Goal: Transaction & Acquisition: Purchase product/service

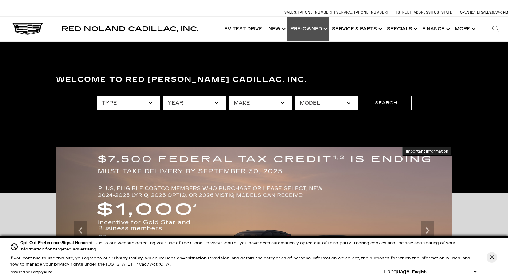
click at [317, 33] on link "Show Pre-Owned" at bounding box center [308, 29] width 41 height 25
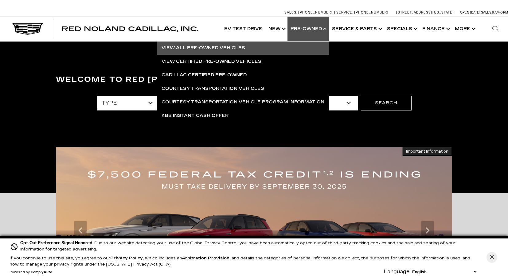
click at [211, 49] on link "View All Pre-Owned Vehicles" at bounding box center [243, 48] width 172 height 14
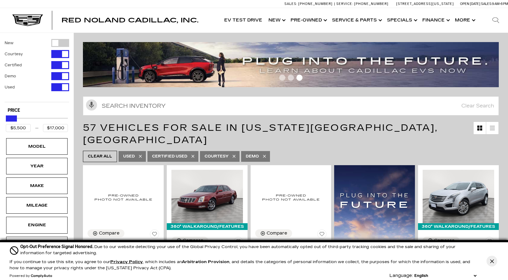
type input "$15,000"
drag, startPoint x: 64, startPoint y: 120, endPoint x: 12, endPoint y: 118, distance: 52.3
click at [12, 118] on div "Maximum Price" at bounding box center [13, 119] width 6 height 6
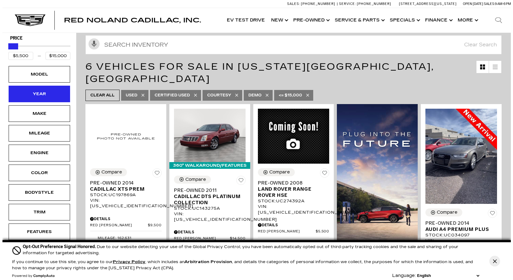
scroll to position [61, 0]
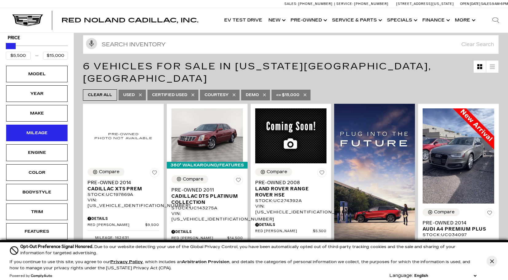
click at [53, 140] on div "Mileage" at bounding box center [36, 133] width 61 height 17
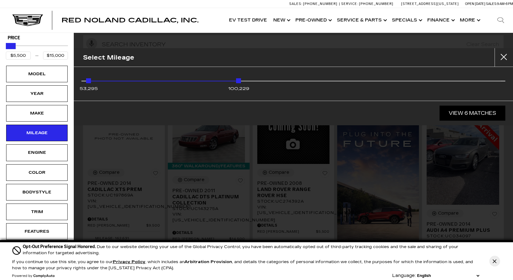
drag, startPoint x: 463, startPoint y: 81, endPoint x: 272, endPoint y: 94, distance: 191.4
click at [272, 94] on div "53,295 100,229" at bounding box center [293, 84] width 439 height 34
type input "$11,500"
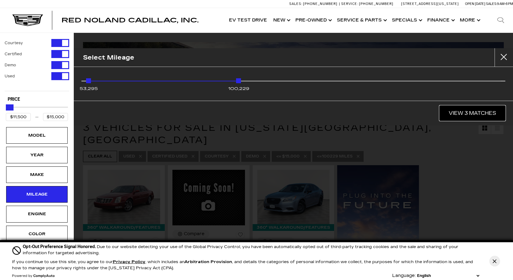
click at [454, 111] on link "View 3 Matches" at bounding box center [473, 113] width 66 height 15
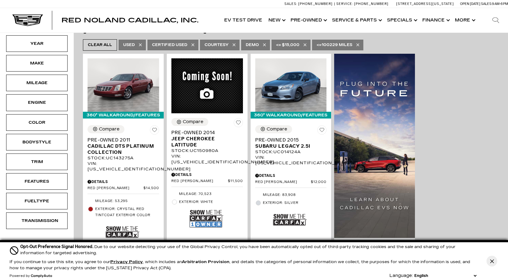
scroll to position [123, 0]
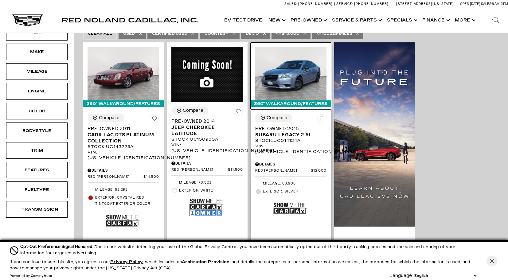
click at [287, 58] on img at bounding box center [291, 74] width 72 height 54
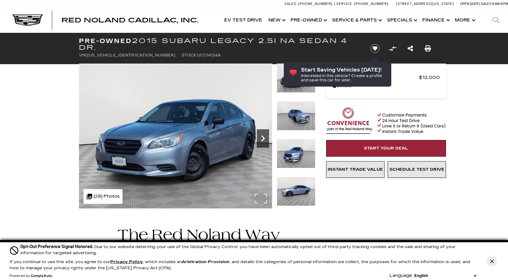
click at [260, 141] on icon "Next" at bounding box center [263, 138] width 12 height 12
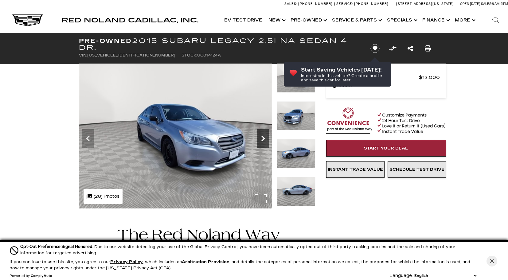
click at [260, 141] on icon "Next" at bounding box center [263, 138] width 12 height 12
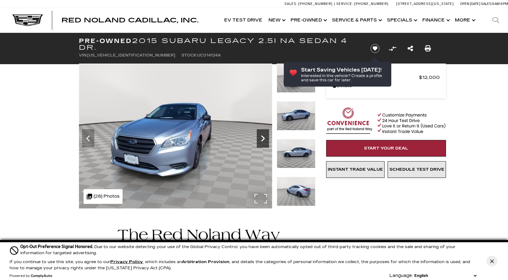
click at [260, 141] on icon "Next" at bounding box center [263, 138] width 12 height 12
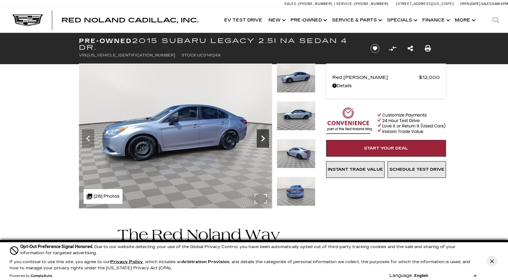
click at [260, 141] on icon "Next" at bounding box center [263, 138] width 12 height 12
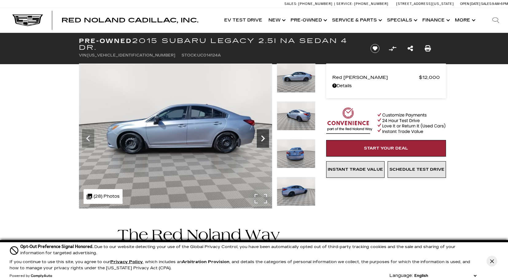
click at [260, 141] on icon "Next" at bounding box center [263, 138] width 12 height 12
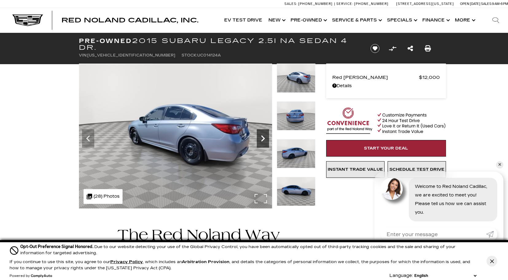
click at [260, 141] on icon "Next" at bounding box center [263, 138] width 12 height 12
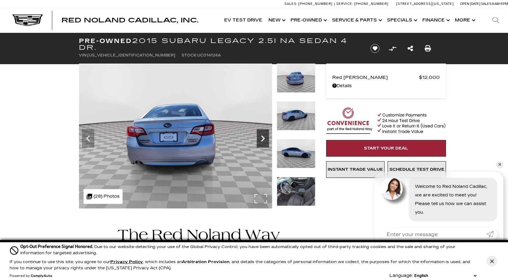
click at [260, 141] on icon "Next" at bounding box center [263, 138] width 12 height 12
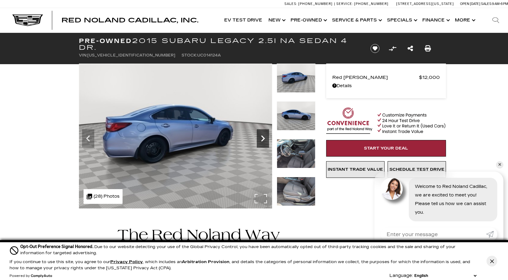
click at [260, 141] on icon "Next" at bounding box center [263, 138] width 12 height 12
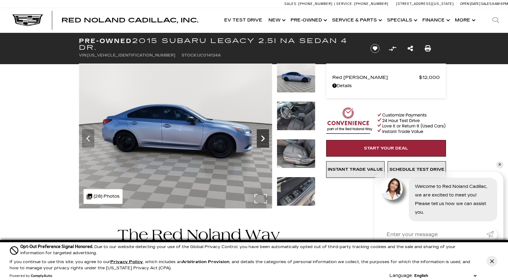
click at [260, 141] on icon "Next" at bounding box center [263, 138] width 12 height 12
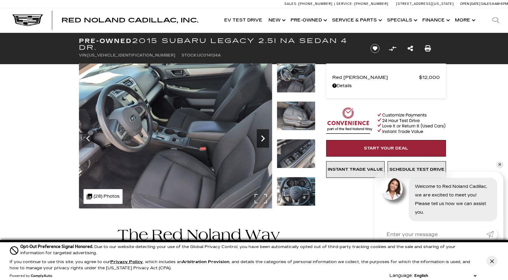
click at [260, 141] on icon "Next" at bounding box center [263, 138] width 12 height 12
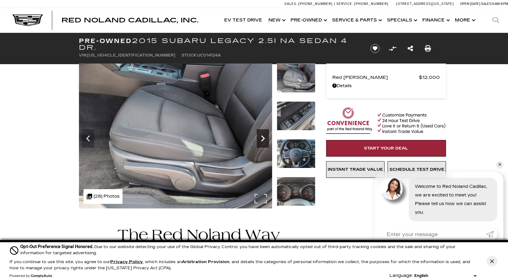
click at [260, 141] on icon "Next" at bounding box center [263, 138] width 12 height 12
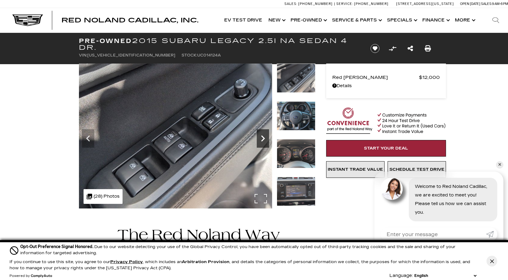
click at [260, 141] on icon "Next" at bounding box center [263, 138] width 12 height 12
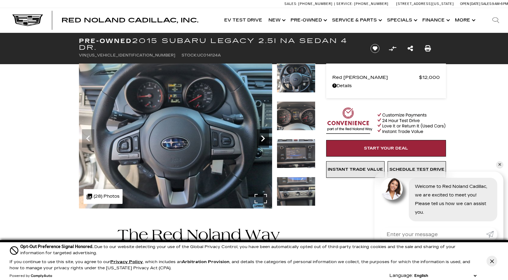
click at [261, 141] on icon "Next" at bounding box center [263, 138] width 12 height 12
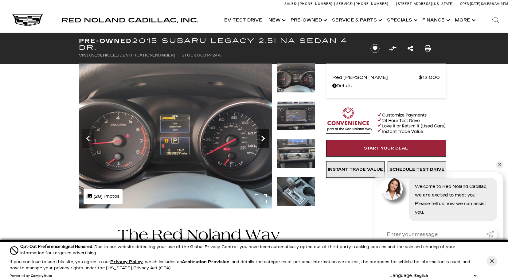
click at [261, 141] on icon "Next" at bounding box center [263, 138] width 12 height 12
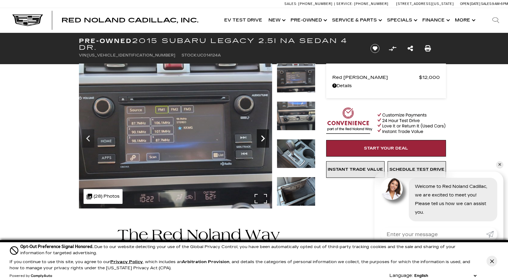
click at [261, 141] on icon "Next" at bounding box center [263, 138] width 12 height 12
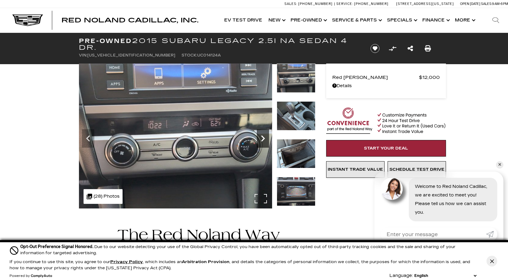
click at [261, 141] on icon "Next" at bounding box center [263, 138] width 12 height 12
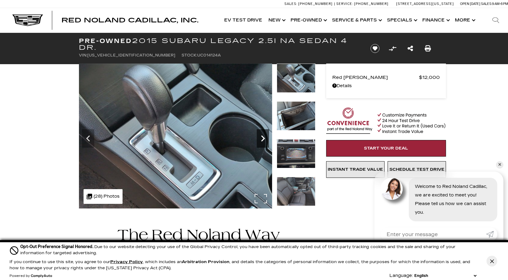
click at [261, 141] on icon "Next" at bounding box center [263, 138] width 12 height 12
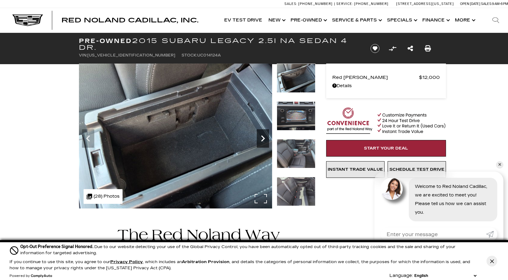
click at [261, 141] on icon "Next" at bounding box center [263, 138] width 12 height 12
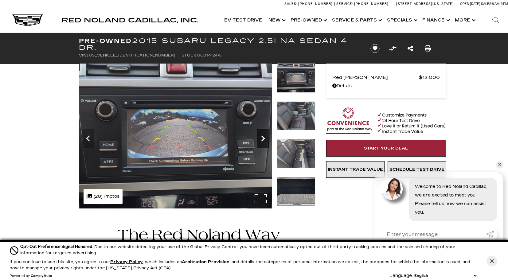
click at [261, 141] on icon "Next" at bounding box center [263, 138] width 12 height 12
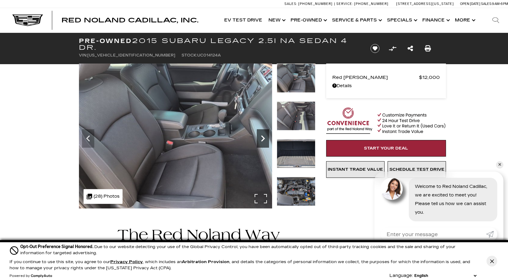
click at [261, 141] on icon "Next" at bounding box center [263, 138] width 12 height 12
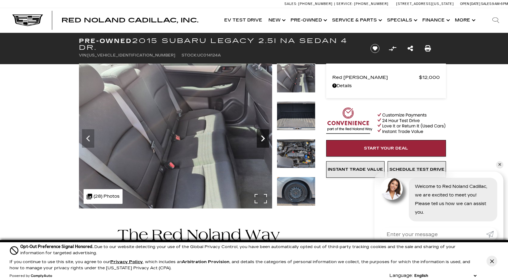
click at [261, 141] on icon "Next" at bounding box center [263, 138] width 12 height 12
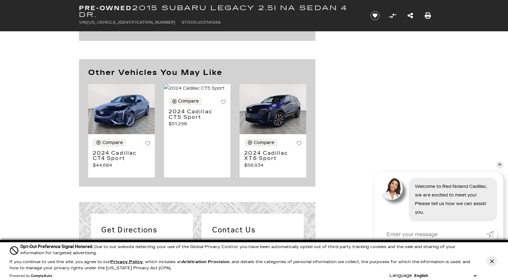
scroll to position [615, 0]
